Goal: Information Seeking & Learning: Learn about a topic

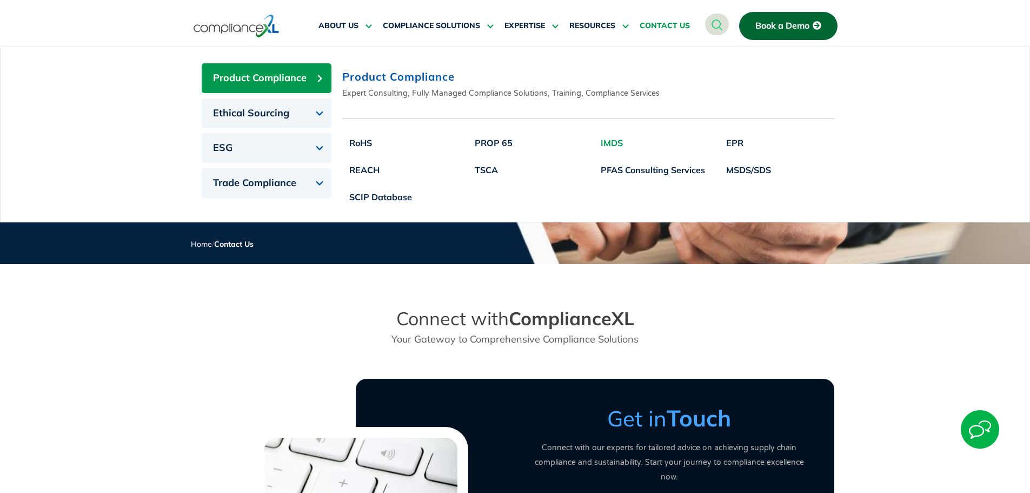
click at [609, 143] on link "IMDS" at bounding box center [653, 142] width 118 height 27
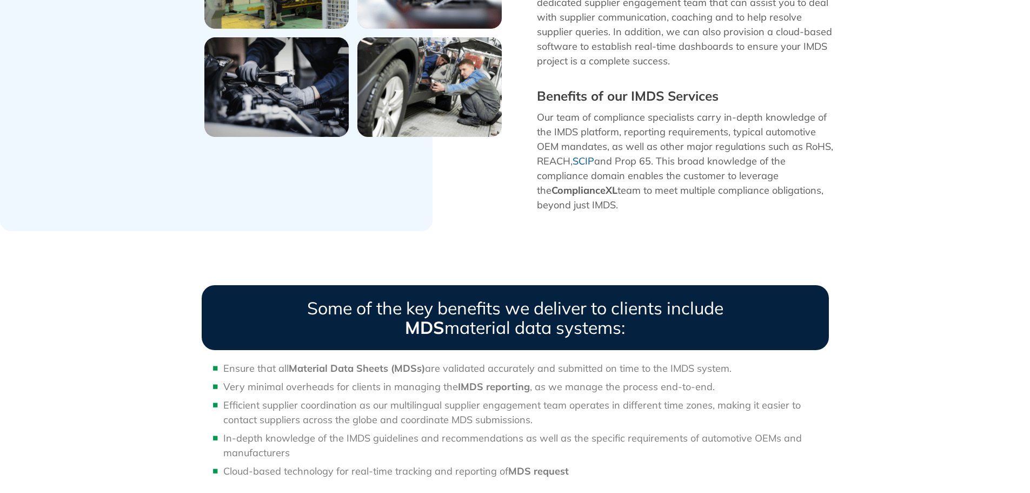
scroll to position [920, 0]
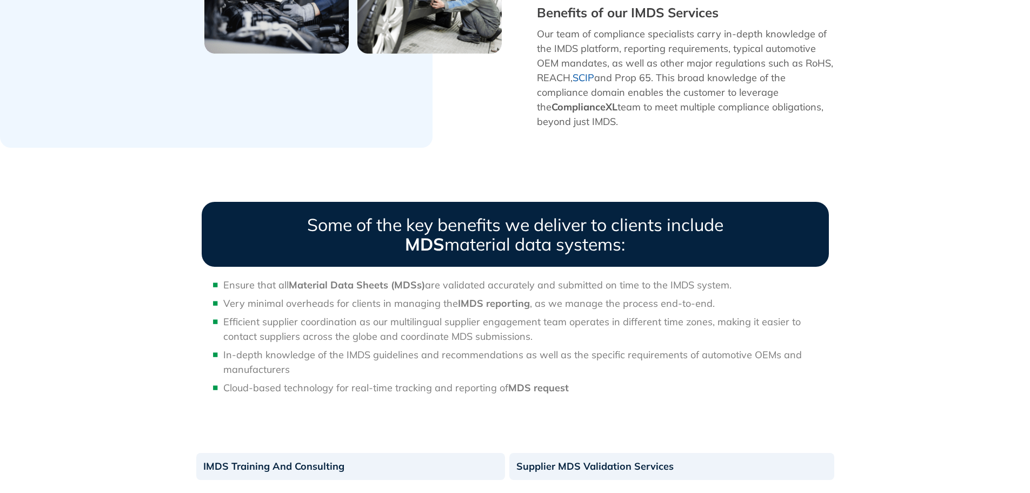
click at [376, 297] on span "Very minimal overheads for clients in managing the IMDS reporting , as we manag…" at bounding box center [469, 303] width 492 height 12
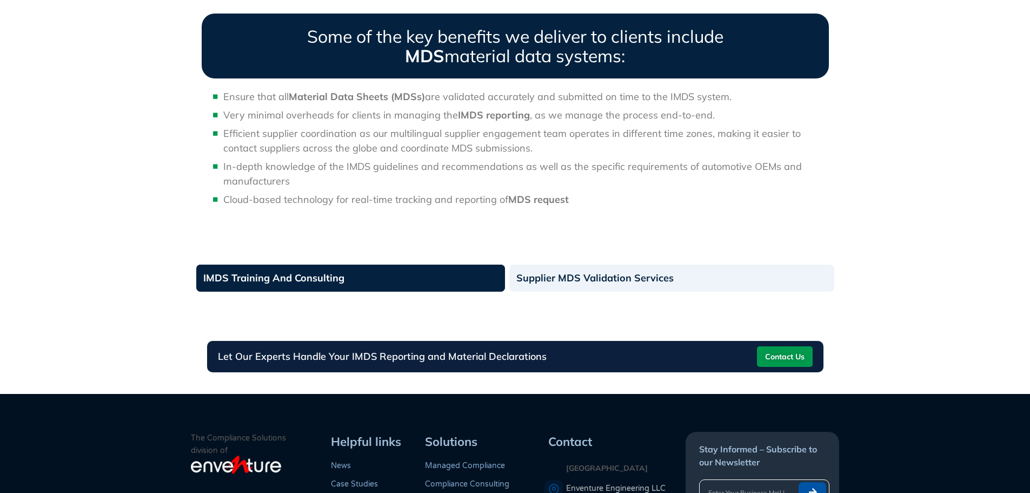
scroll to position [1082, 0]
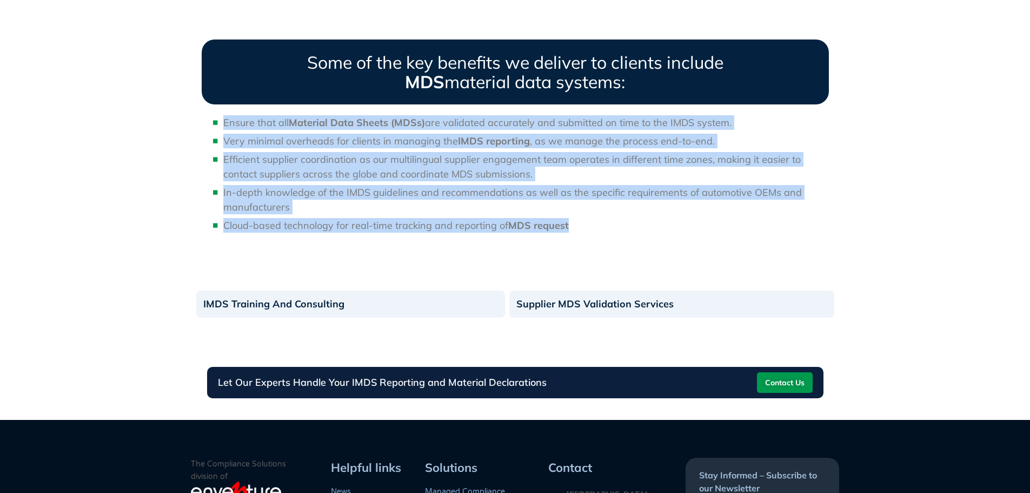
drag, startPoint x: 224, startPoint y: 108, endPoint x: 777, endPoint y: 201, distance: 560.5
click at [777, 201] on ul "Ensure that all Material Data Sheets (MDSs) are validated accurately and submit…" at bounding box center [515, 173] width 627 height 117
copy ul "Ensure that all Material Data Sheets (MDSs) are validated accurately and submit…"
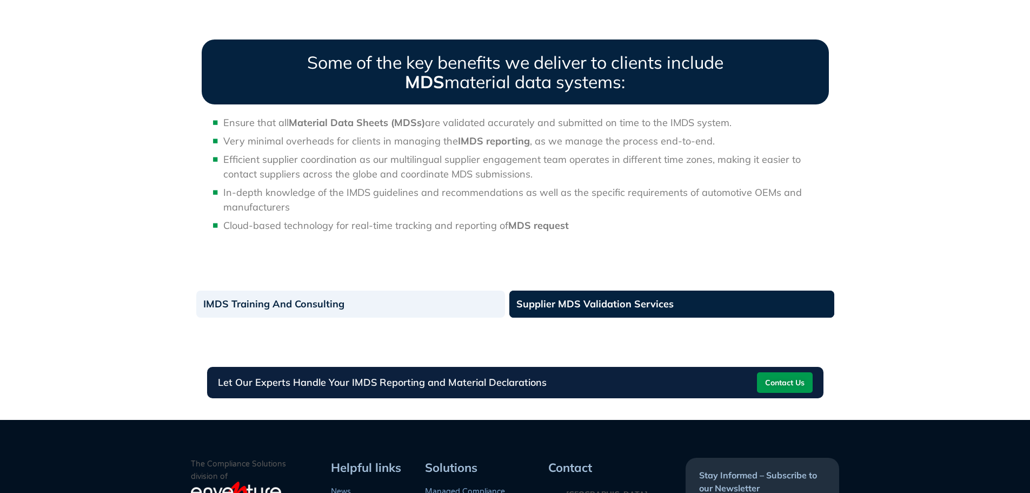
click at [622, 290] on link "Supplier MDS Validation Services" at bounding box center [672, 303] width 325 height 27
click at [585, 290] on link "Supplier MDS Validation Services" at bounding box center [672, 303] width 325 height 27
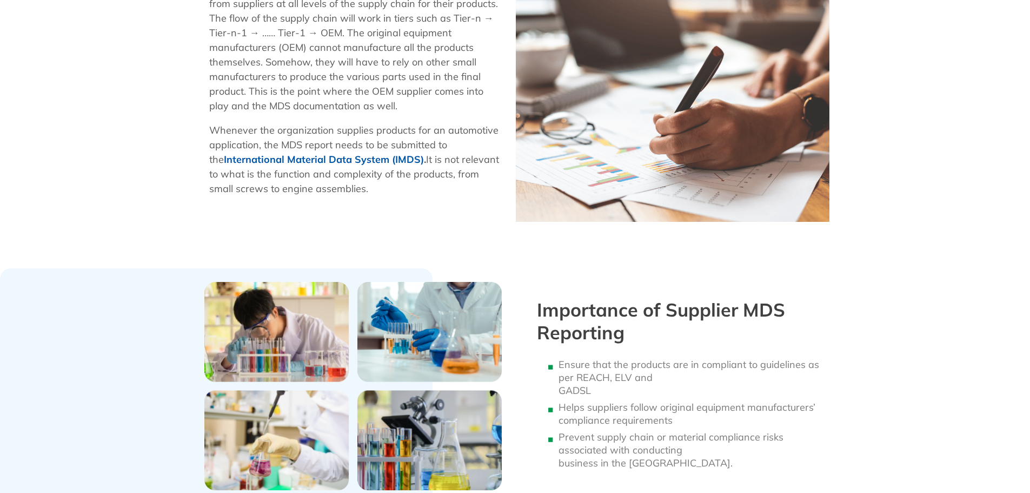
scroll to position [325, 0]
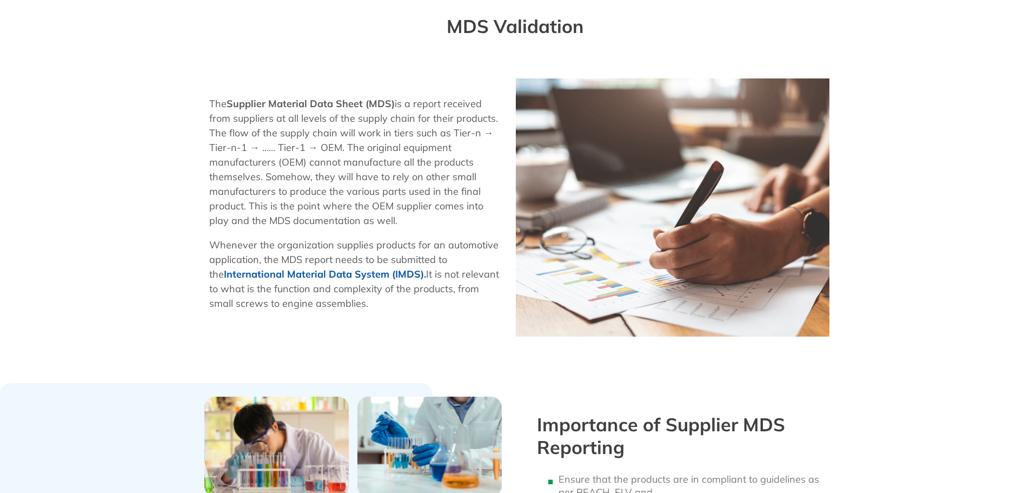
drag, startPoint x: 345, startPoint y: 164, endPoint x: 363, endPoint y: 155, distance: 20.6
click at [345, 164] on p "The Supplier Material Data Sheet (MDS) is a report received from suppliers at a…" at bounding box center [357, 161] width 296 height 131
click at [539, 236] on img at bounding box center [673, 207] width 314 height 258
click at [576, 100] on img at bounding box center [673, 207] width 314 height 258
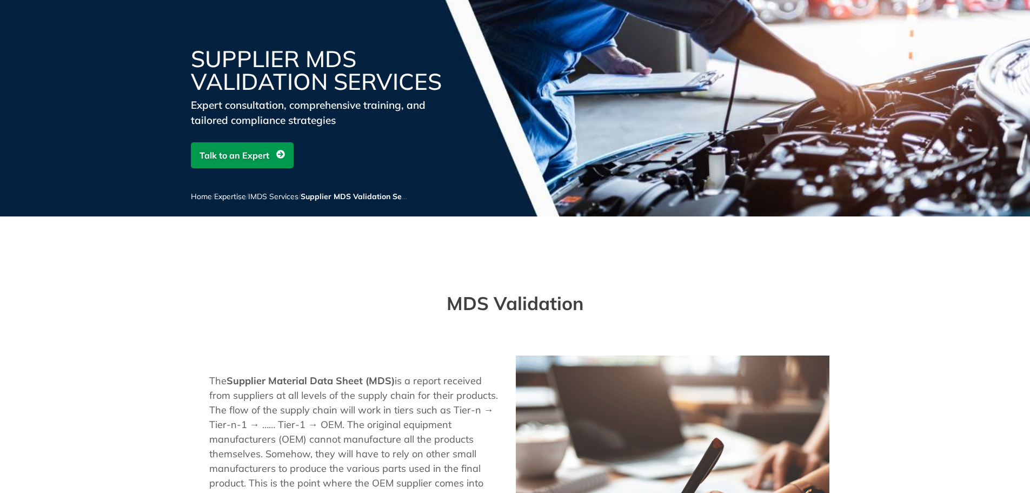
scroll to position [0, 0]
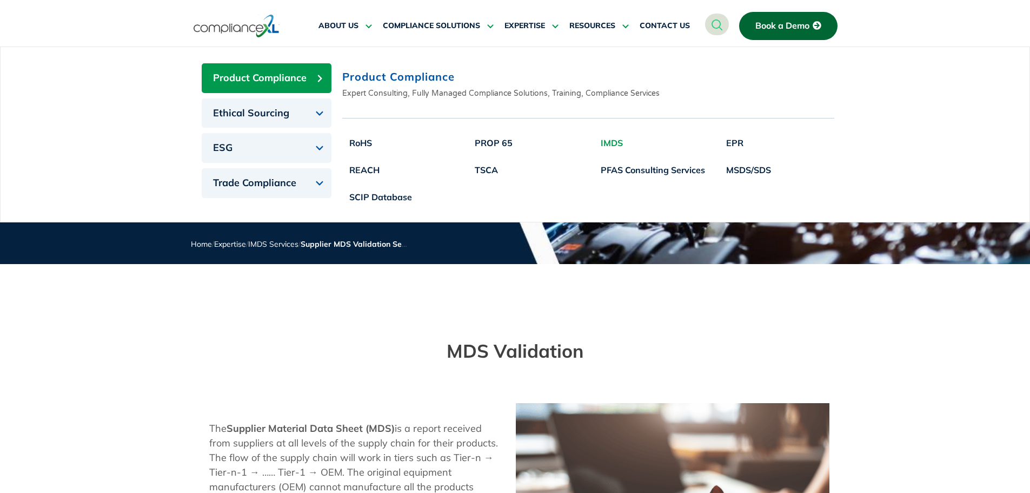
click at [615, 142] on link "IMDS" at bounding box center [653, 142] width 118 height 27
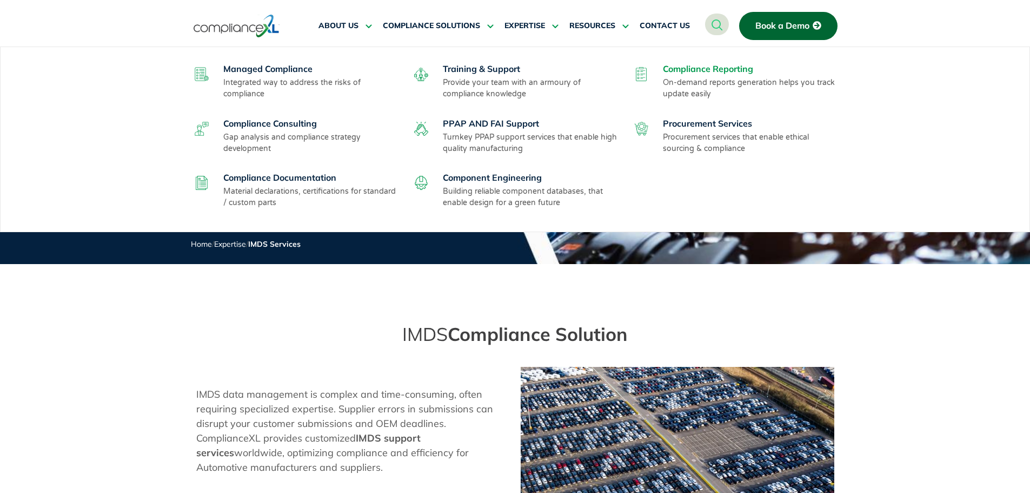
click at [698, 69] on link "Compliance Reporting" at bounding box center [708, 68] width 90 height 11
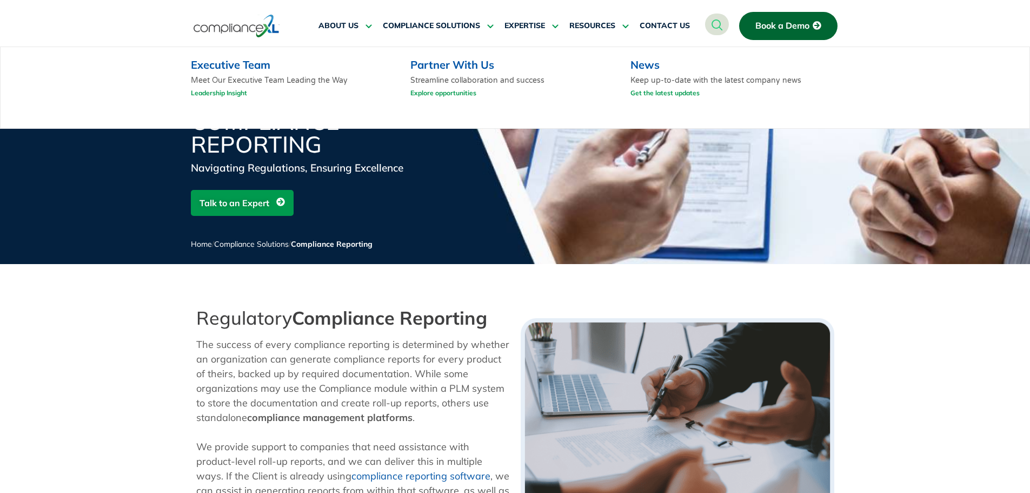
click at [461, 91] on link "Explore opportunities" at bounding box center [444, 93] width 66 height 14
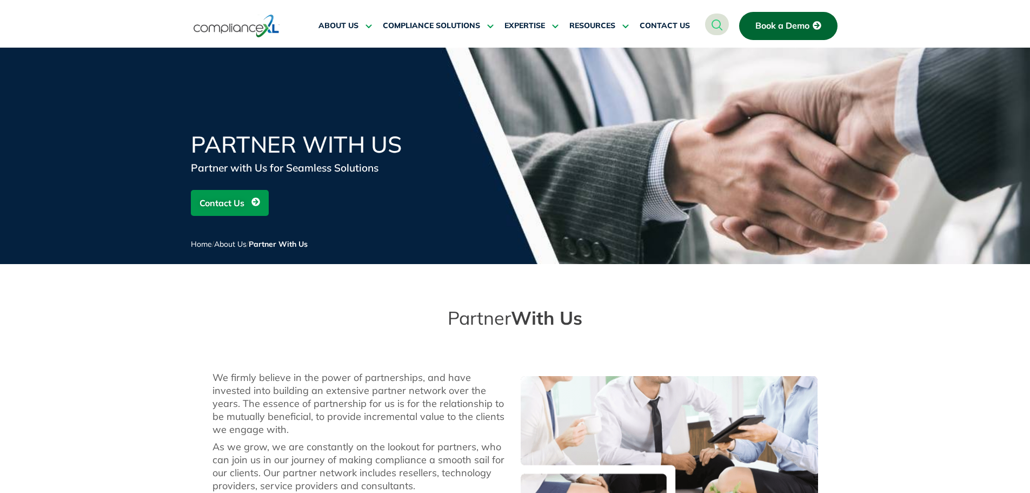
click at [259, 203] on icon at bounding box center [256, 201] width 9 height 9
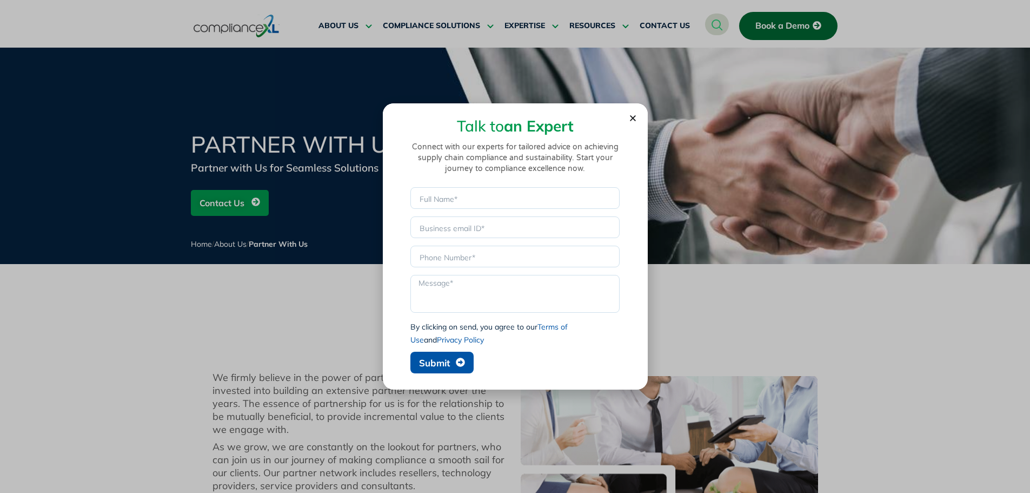
click at [636, 114] on icon "Close" at bounding box center [633, 118] width 8 height 8
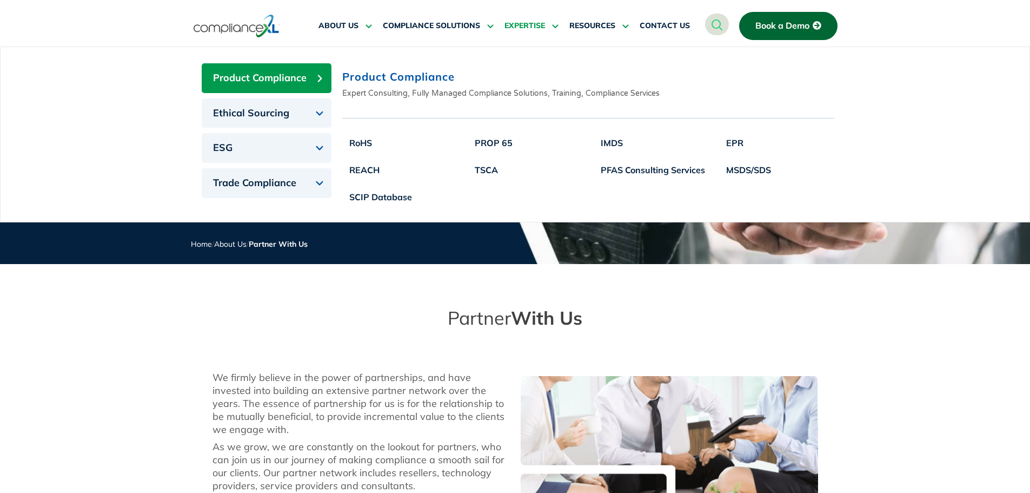
click at [527, 21] on span "EXPERTISE" at bounding box center [525, 26] width 41 height 10
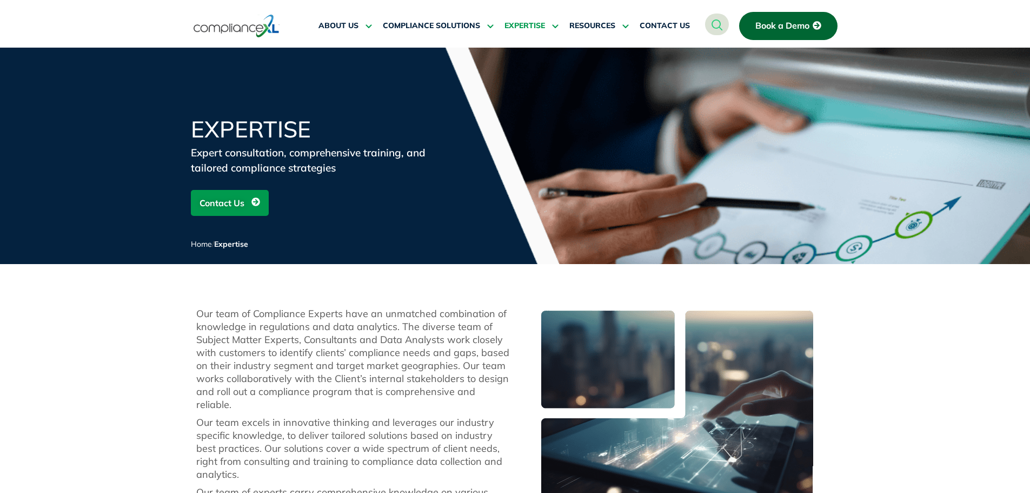
click at [534, 27] on span "EXPERTISE" at bounding box center [525, 26] width 41 height 10
click at [530, 22] on span "EXPERTISE" at bounding box center [525, 26] width 41 height 10
click at [555, 24] on icon at bounding box center [554, 26] width 10 height 8
click at [558, 27] on icon at bounding box center [554, 26] width 10 height 8
click at [579, 22] on span "RESOURCES" at bounding box center [593, 26] width 46 height 10
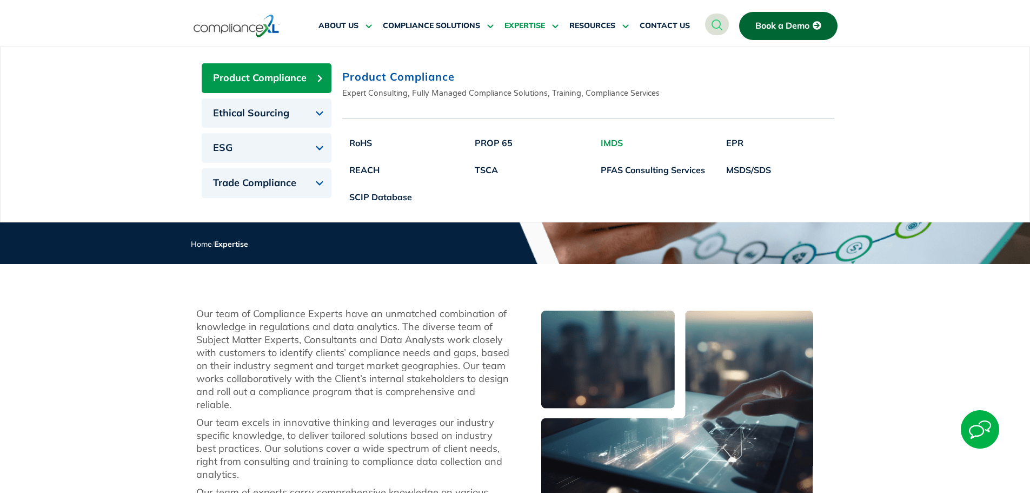
click at [610, 142] on link "IMDS" at bounding box center [653, 142] width 118 height 27
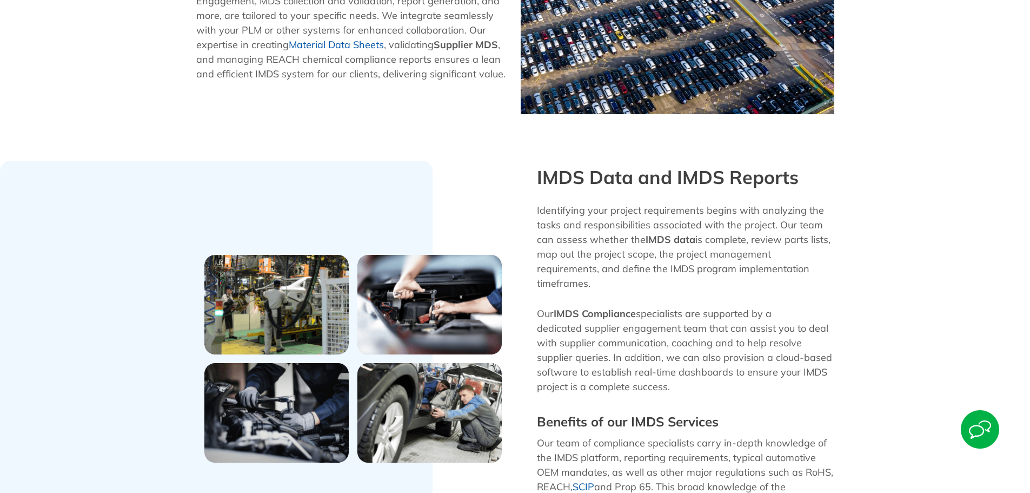
scroll to position [487, 0]
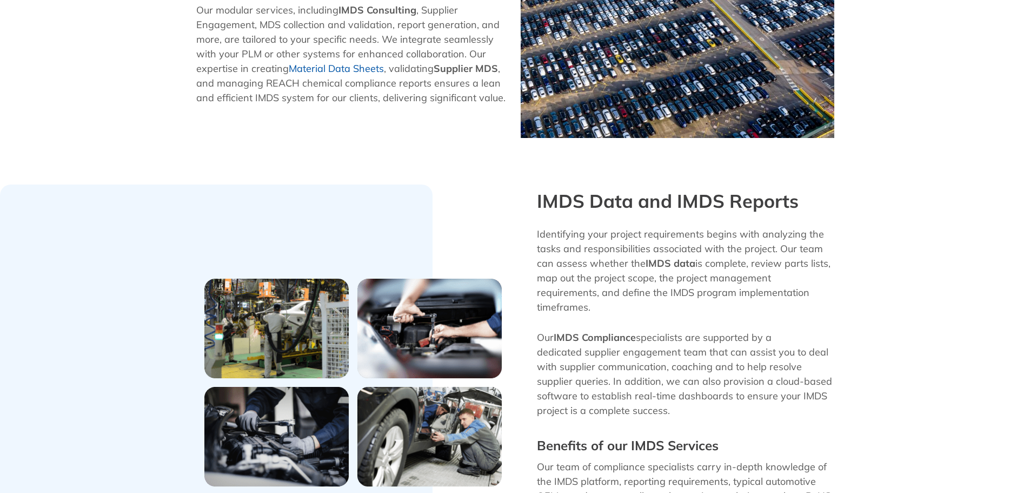
click at [429, 209] on div at bounding box center [353, 382] width 325 height 396
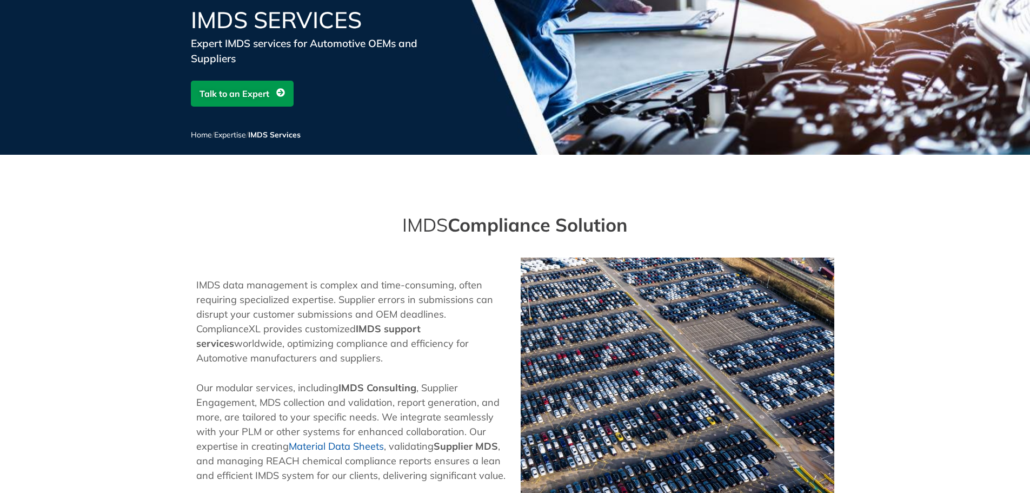
scroll to position [0, 0]
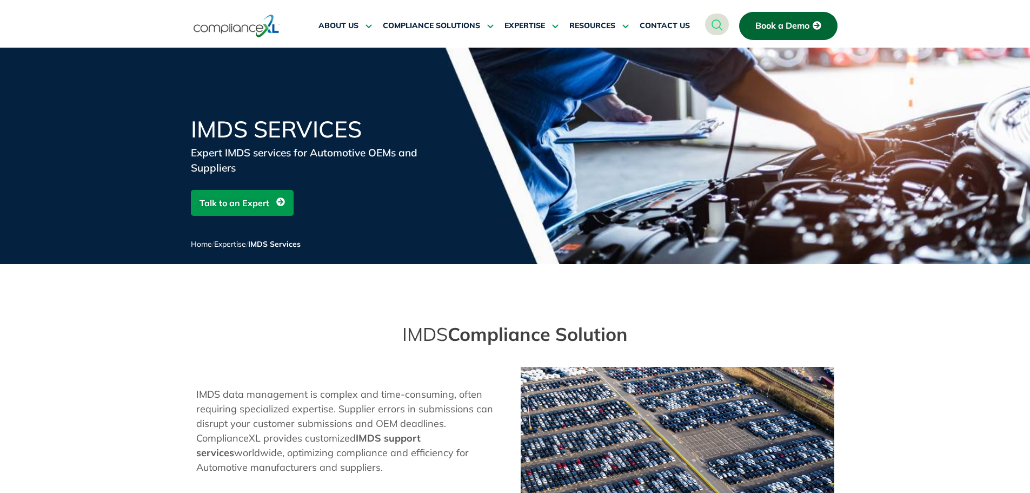
drag, startPoint x: 402, startPoint y: 303, endPoint x: 394, endPoint y: 306, distance: 8.4
